Goal: Find specific page/section

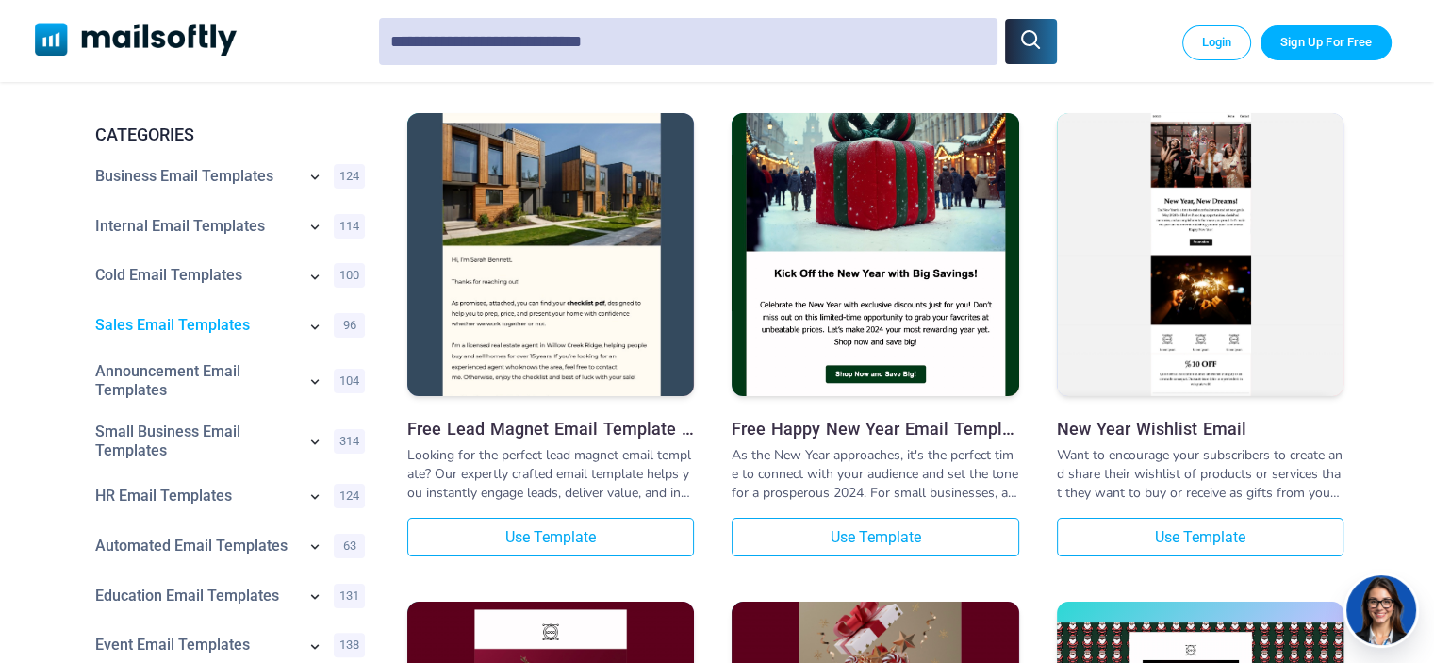
scroll to position [283, 0]
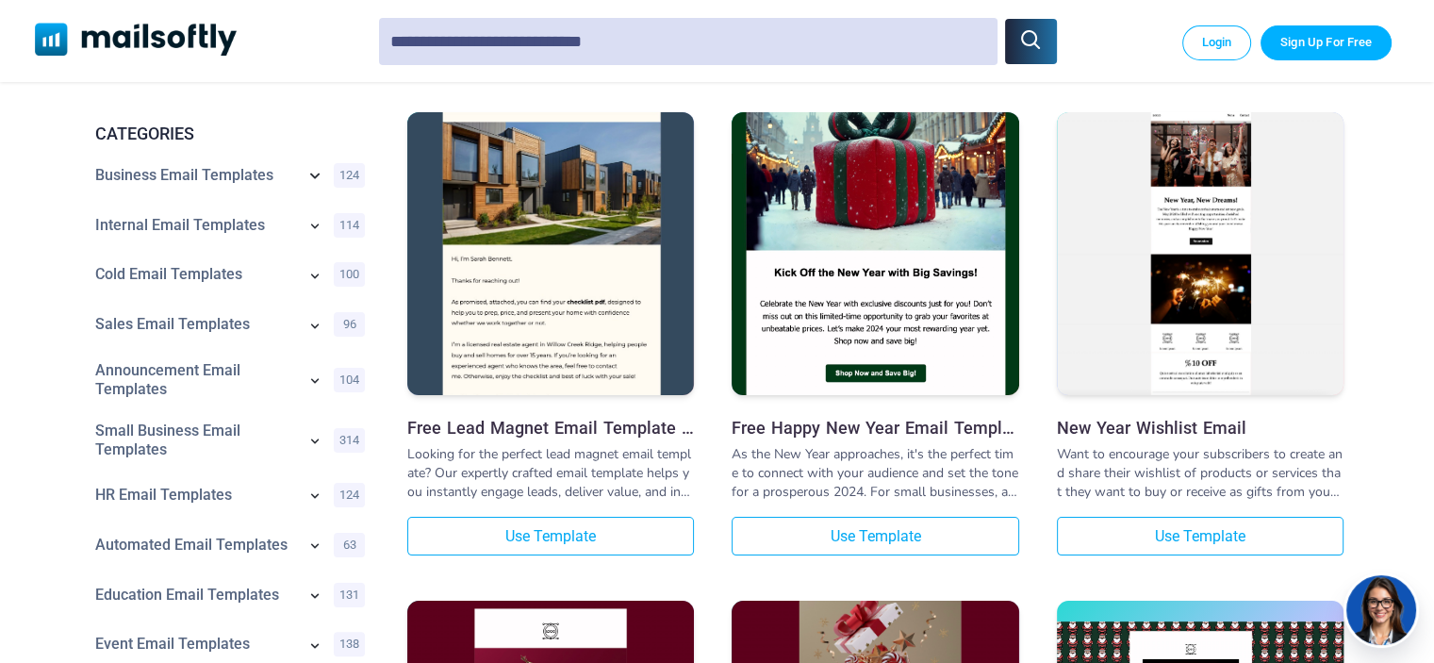
click at [309, 172] on icon at bounding box center [315, 175] width 23 height 23
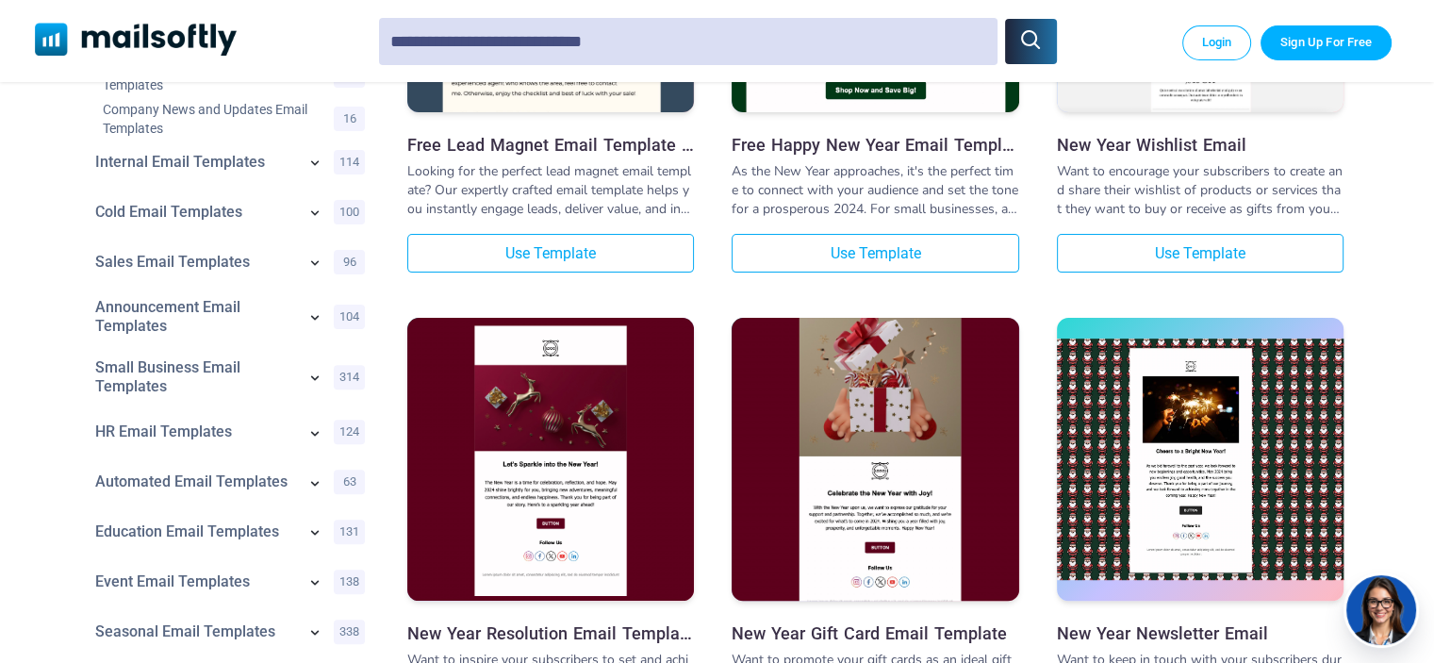
click at [313, 267] on icon at bounding box center [315, 262] width 19 height 19
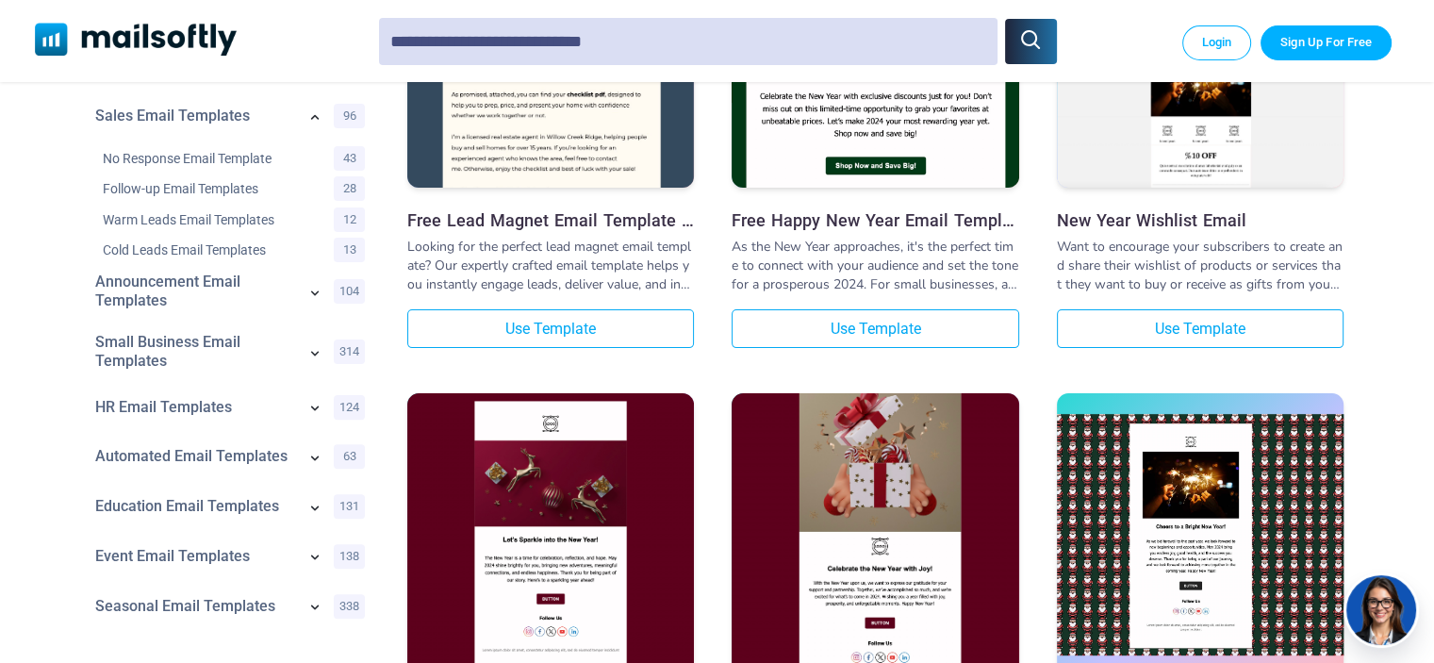
scroll to position [535, 0]
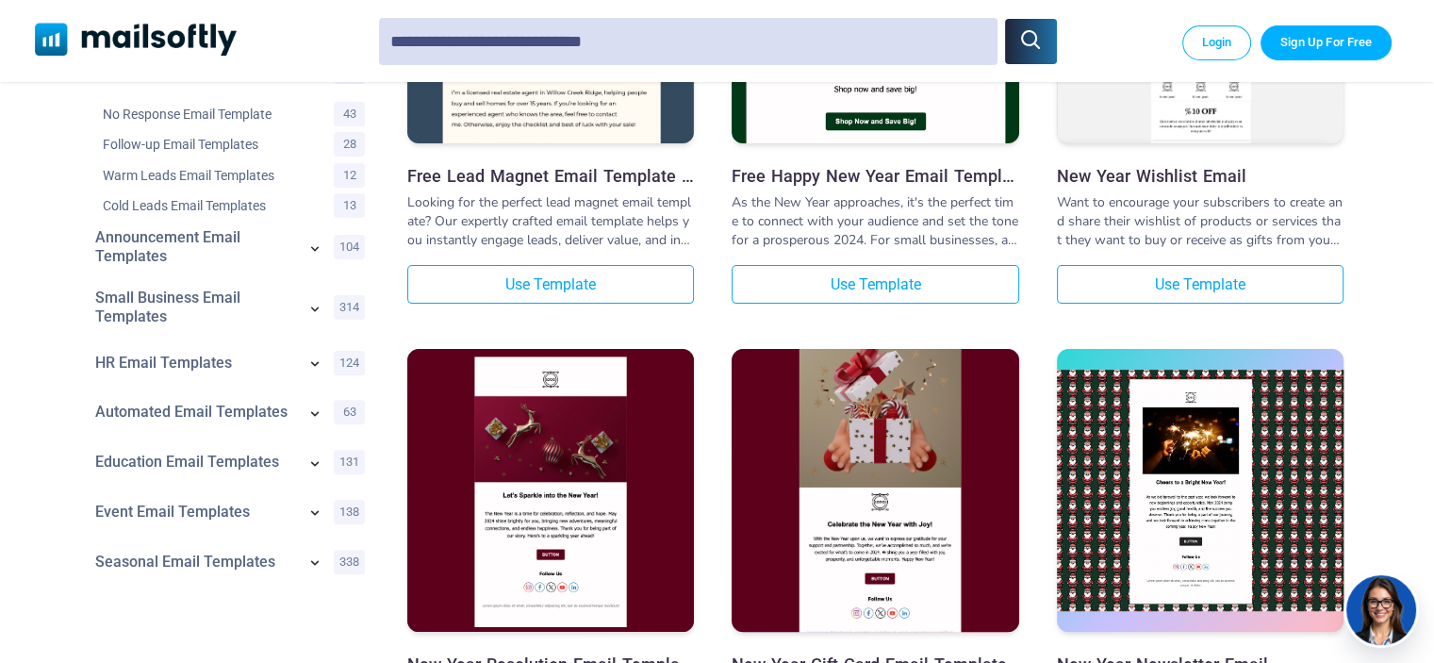
click at [319, 306] on icon at bounding box center [315, 308] width 19 height 19
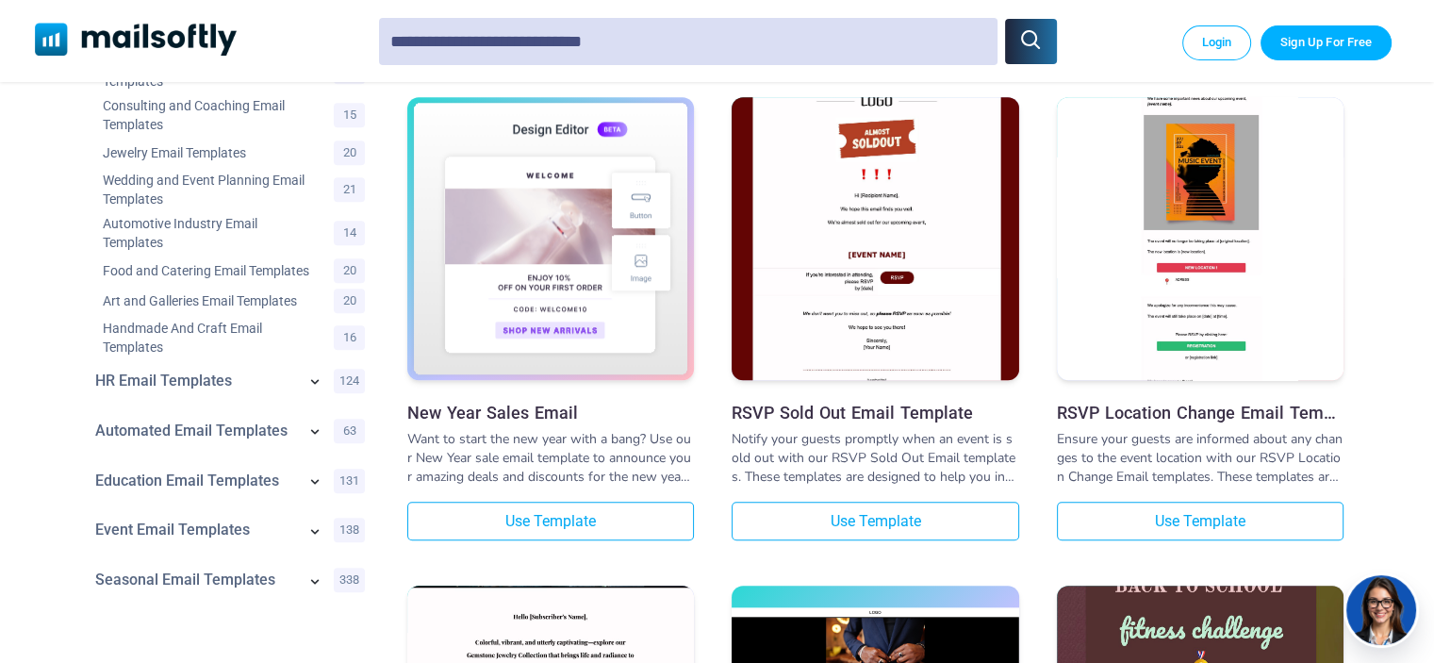
scroll to position [1289, 0]
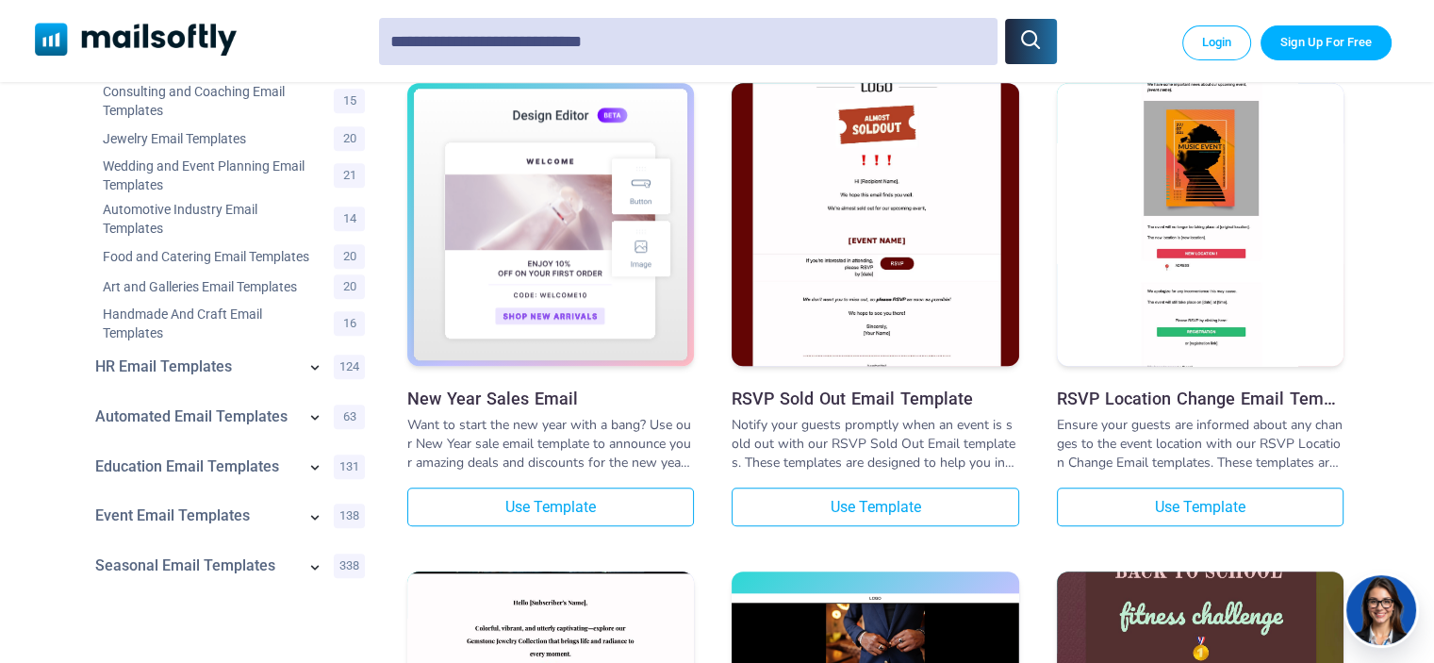
click at [313, 476] on icon at bounding box center [315, 466] width 19 height 19
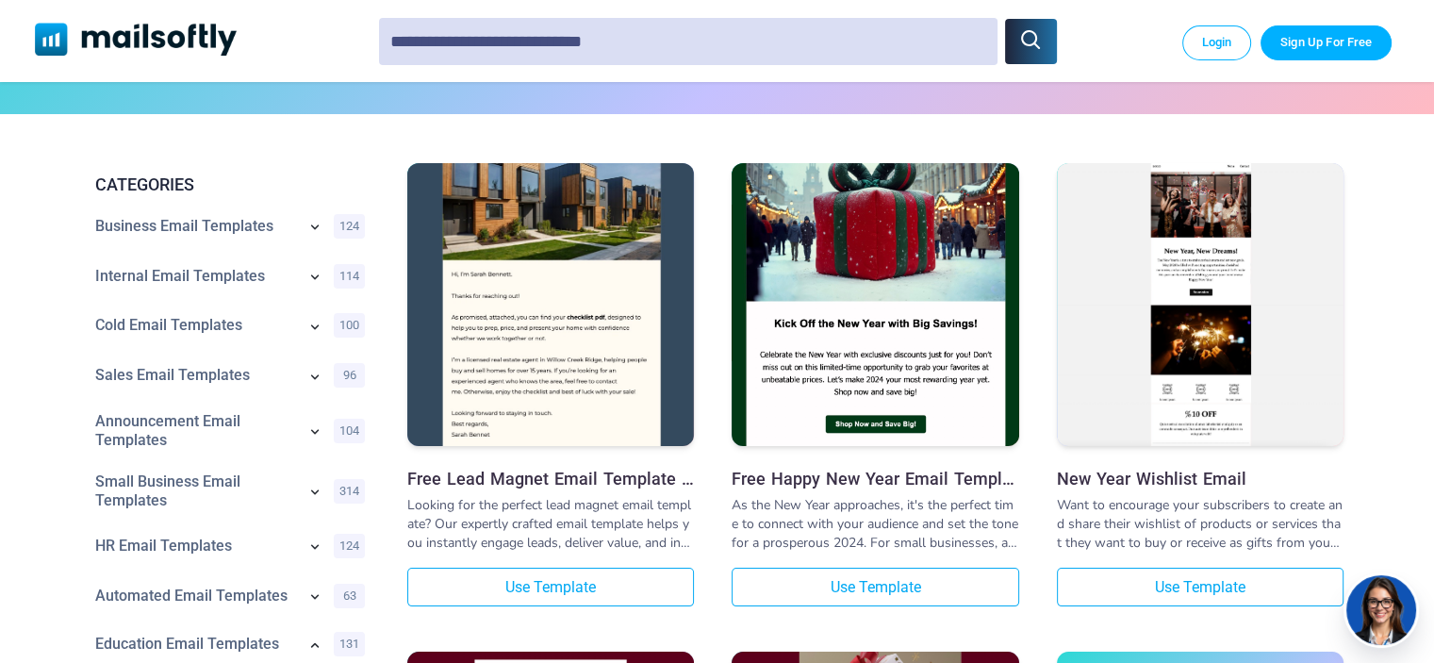
scroll to position [0, 0]
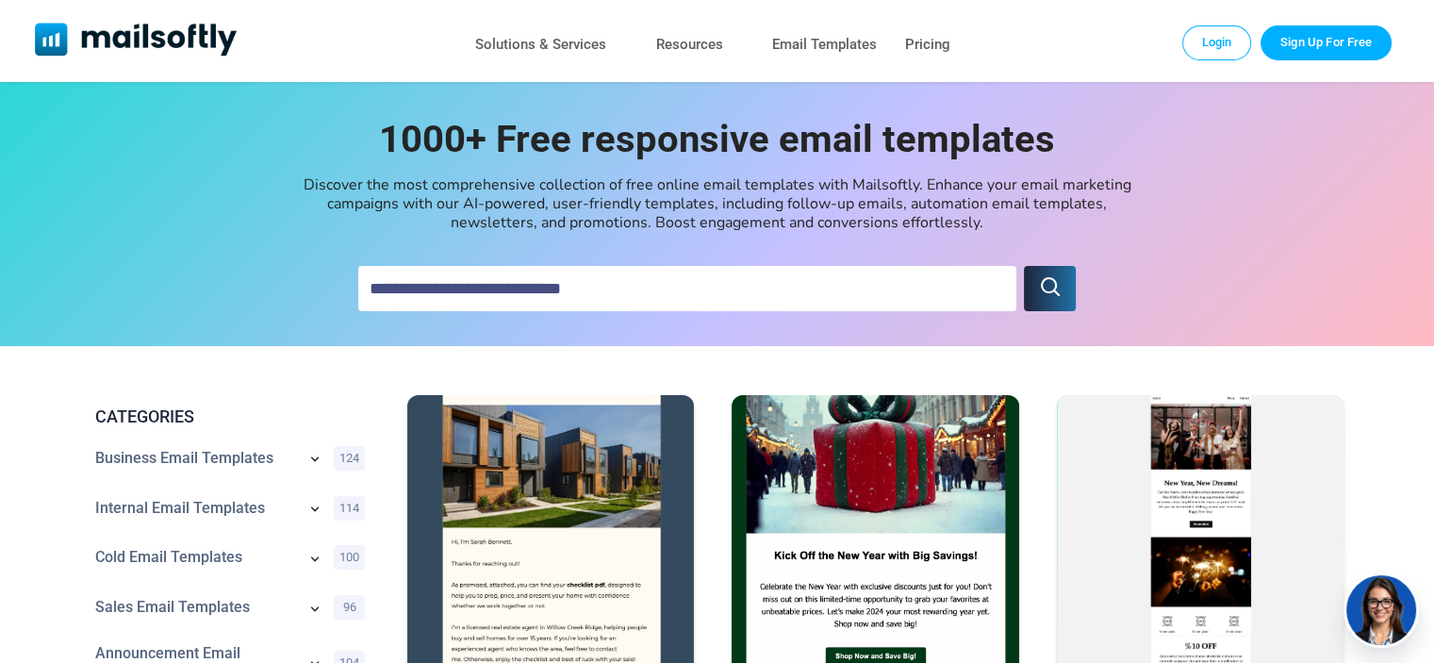
click at [457, 286] on input "text" at bounding box center [687, 288] width 658 height 45
type input "******"
click at [1062, 289] on button "submit" at bounding box center [1049, 288] width 51 height 45
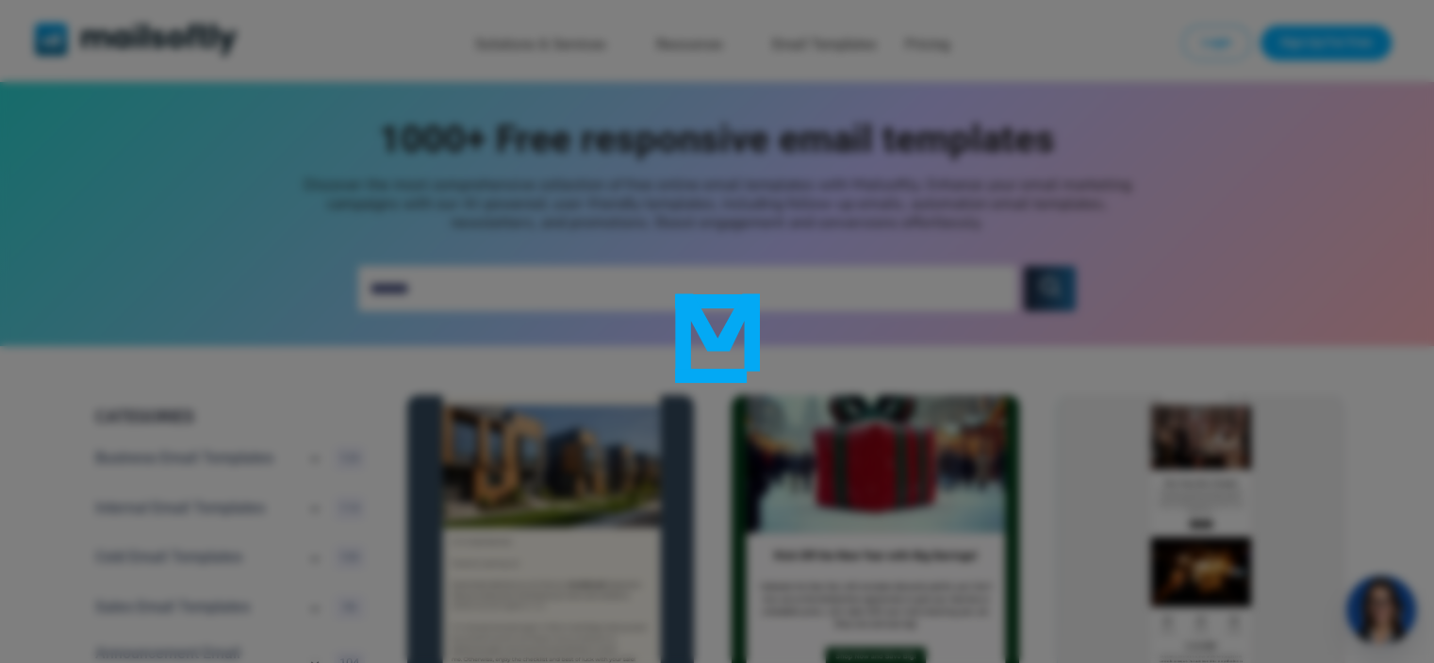
type input "******"
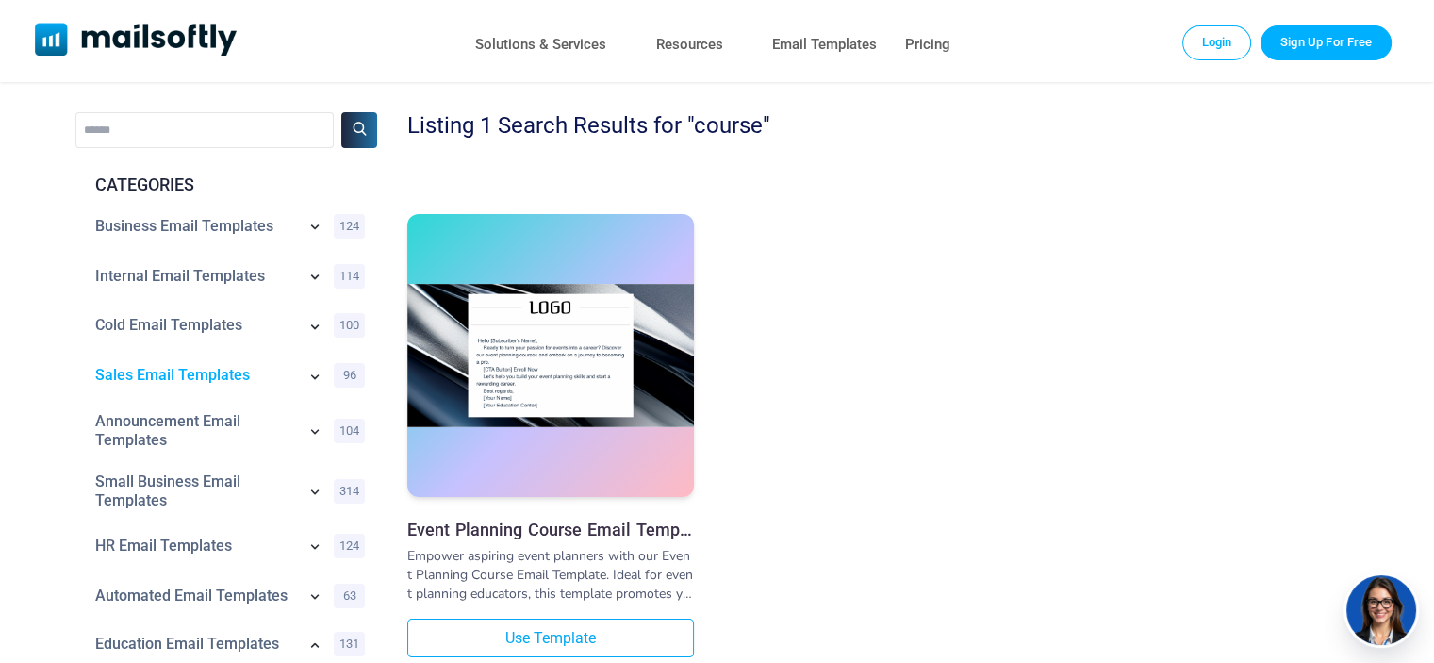
click at [248, 380] on link "Sales Email Templates" at bounding box center [195, 375] width 201 height 19
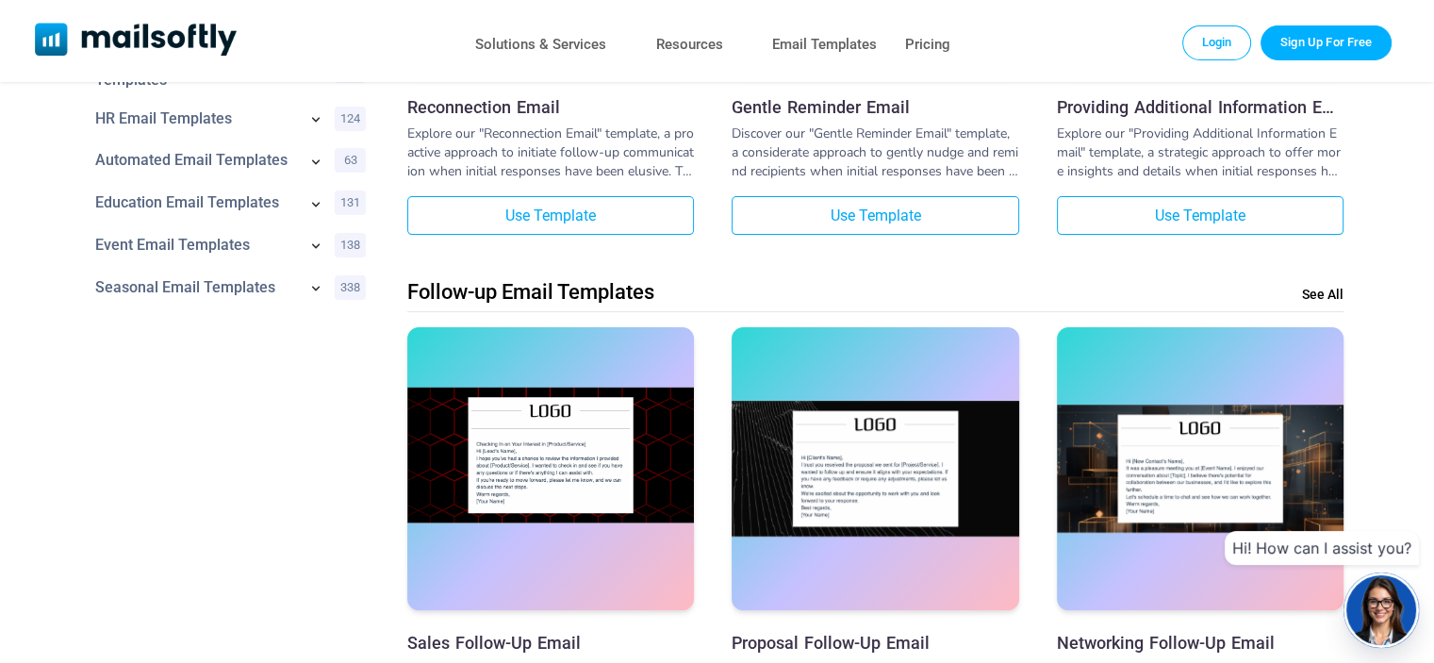
scroll to position [189, 0]
